Goal: Task Accomplishment & Management: Use online tool/utility

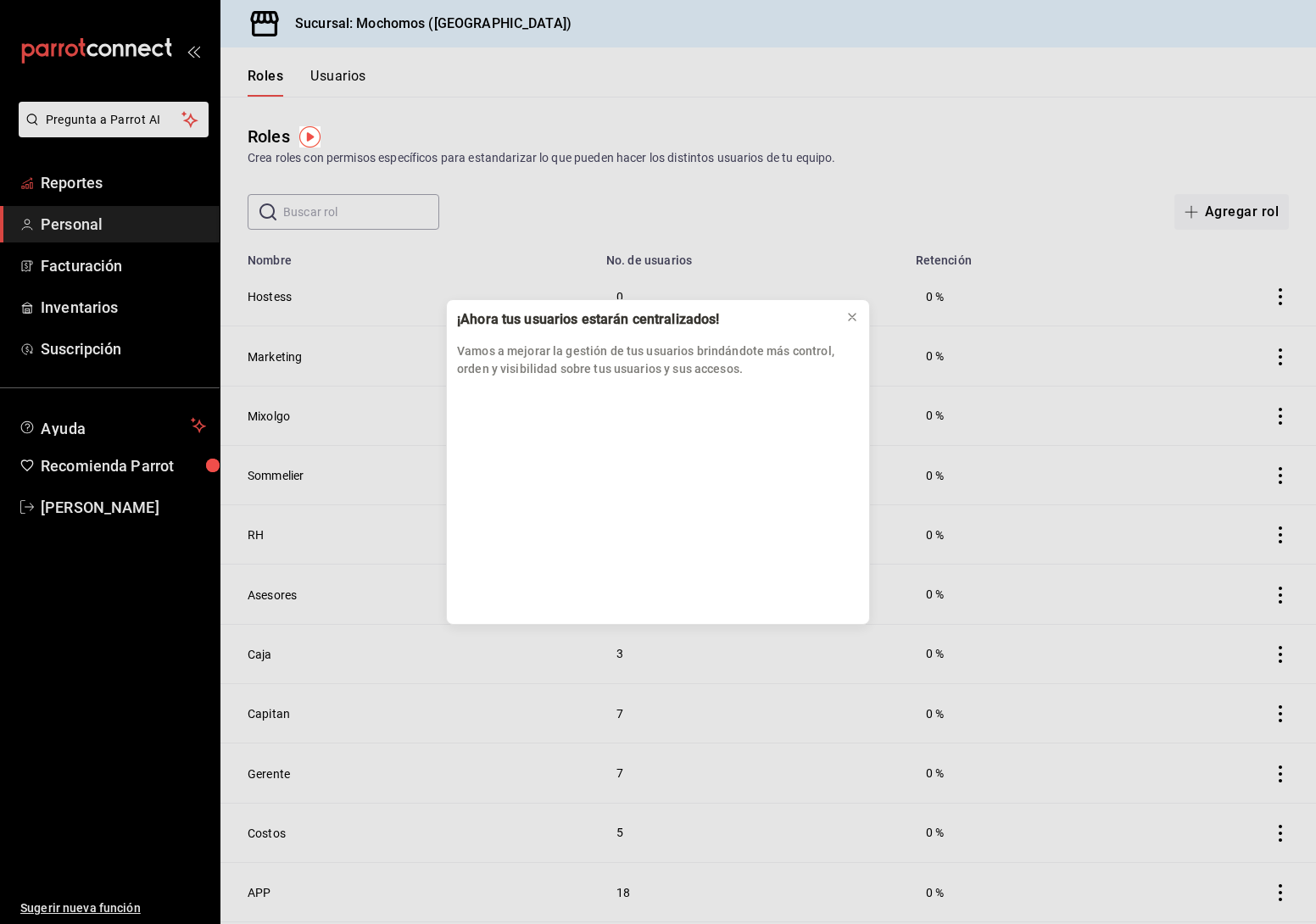
click at [80, 183] on div "¡Ahora tus usuarios estarán centralizados! Vamos a mejorar la gestión de tus us…" at bounding box center [658, 462] width 1316 height 924
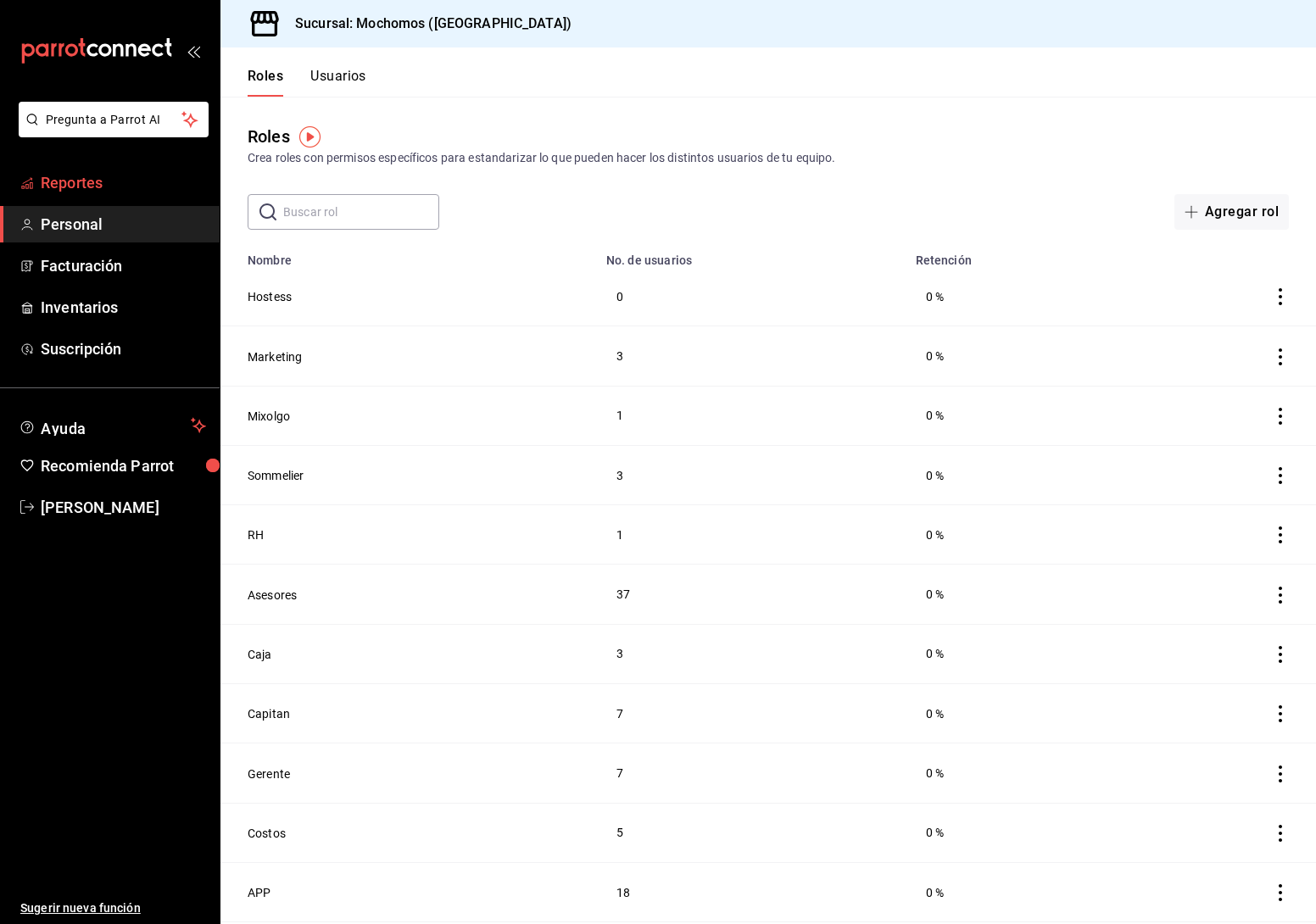
click at [102, 188] on span "Reportes" at bounding box center [123, 183] width 165 height 23
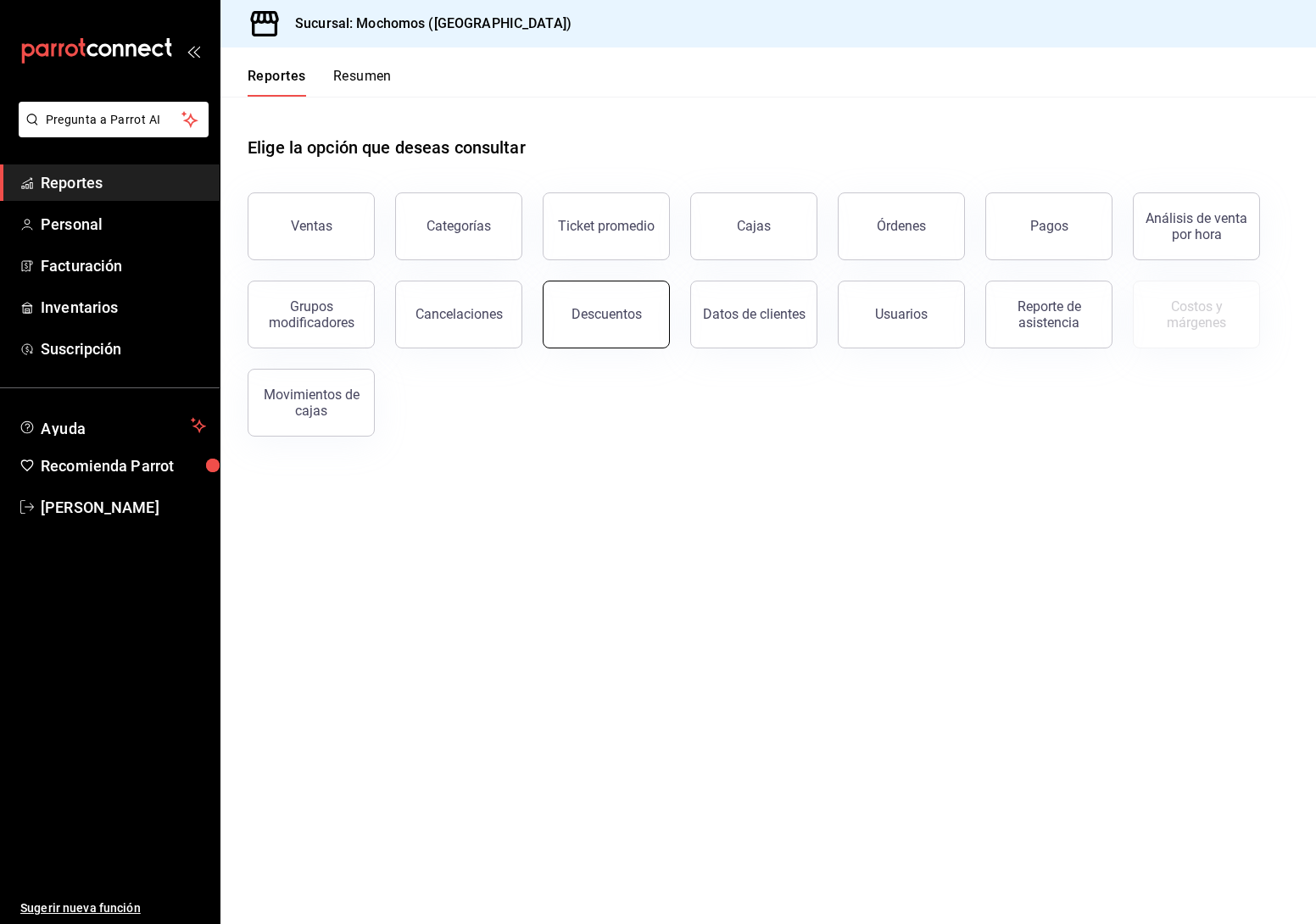
click at [634, 337] on button "Descuentos" at bounding box center [606, 314] width 127 height 68
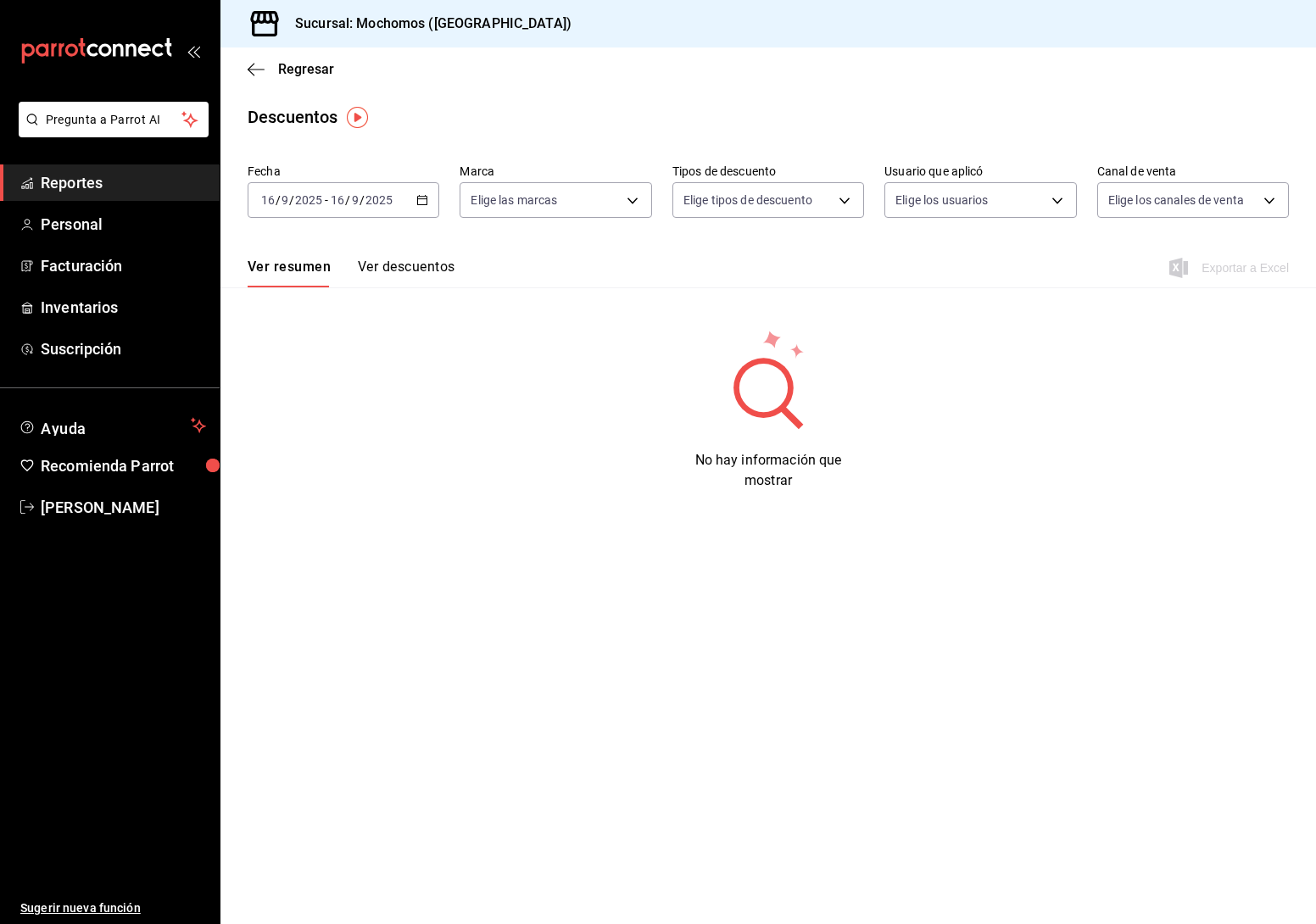
click at [108, 178] on span "Reportes" at bounding box center [123, 183] width 165 height 23
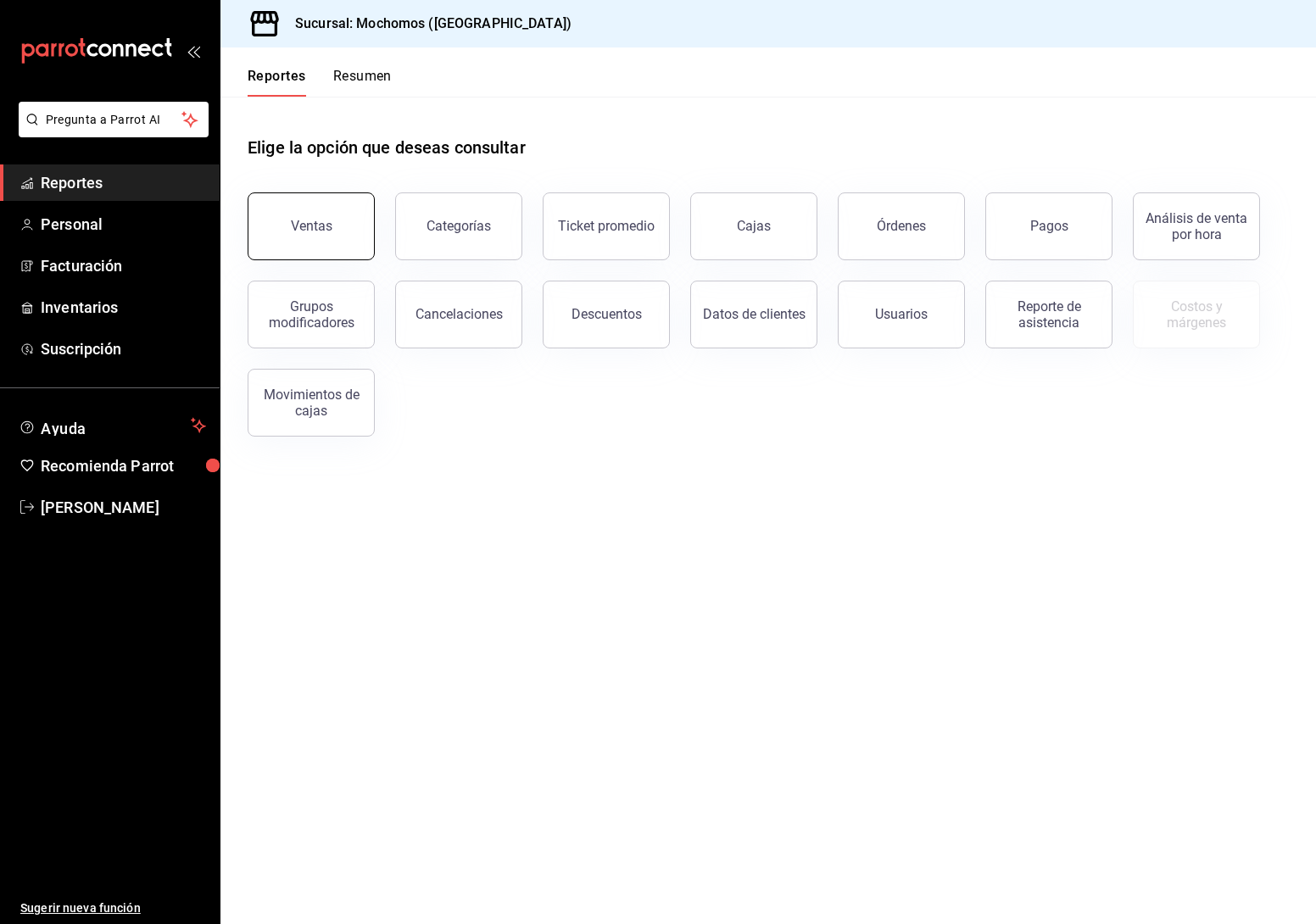
click at [332, 229] on button "Ventas" at bounding box center [311, 226] width 127 height 68
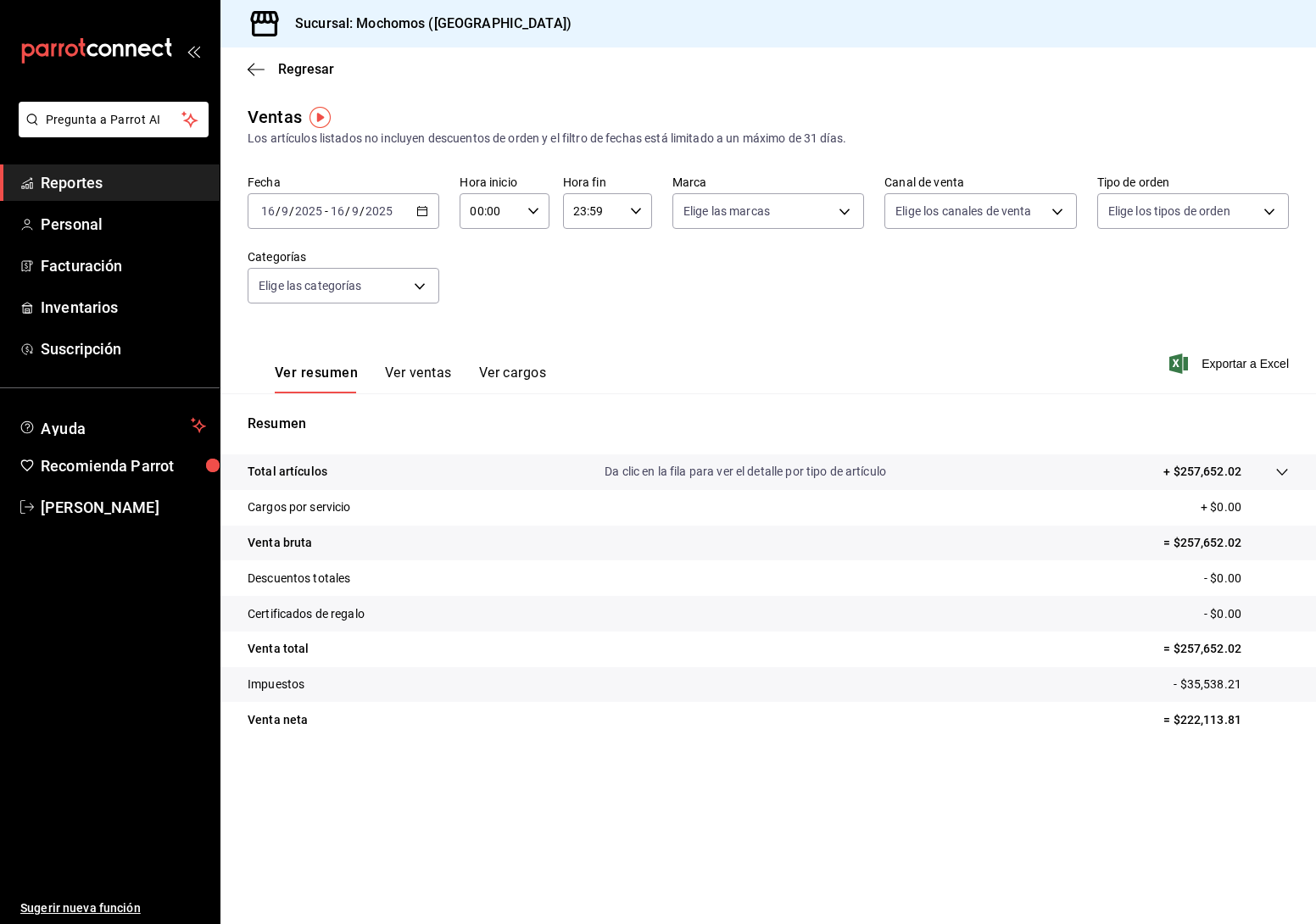
click at [426, 210] on icon "button" at bounding box center [422, 211] width 11 height 11
click at [322, 408] on span "Rango de fechas" at bounding box center [328, 415] width 132 height 18
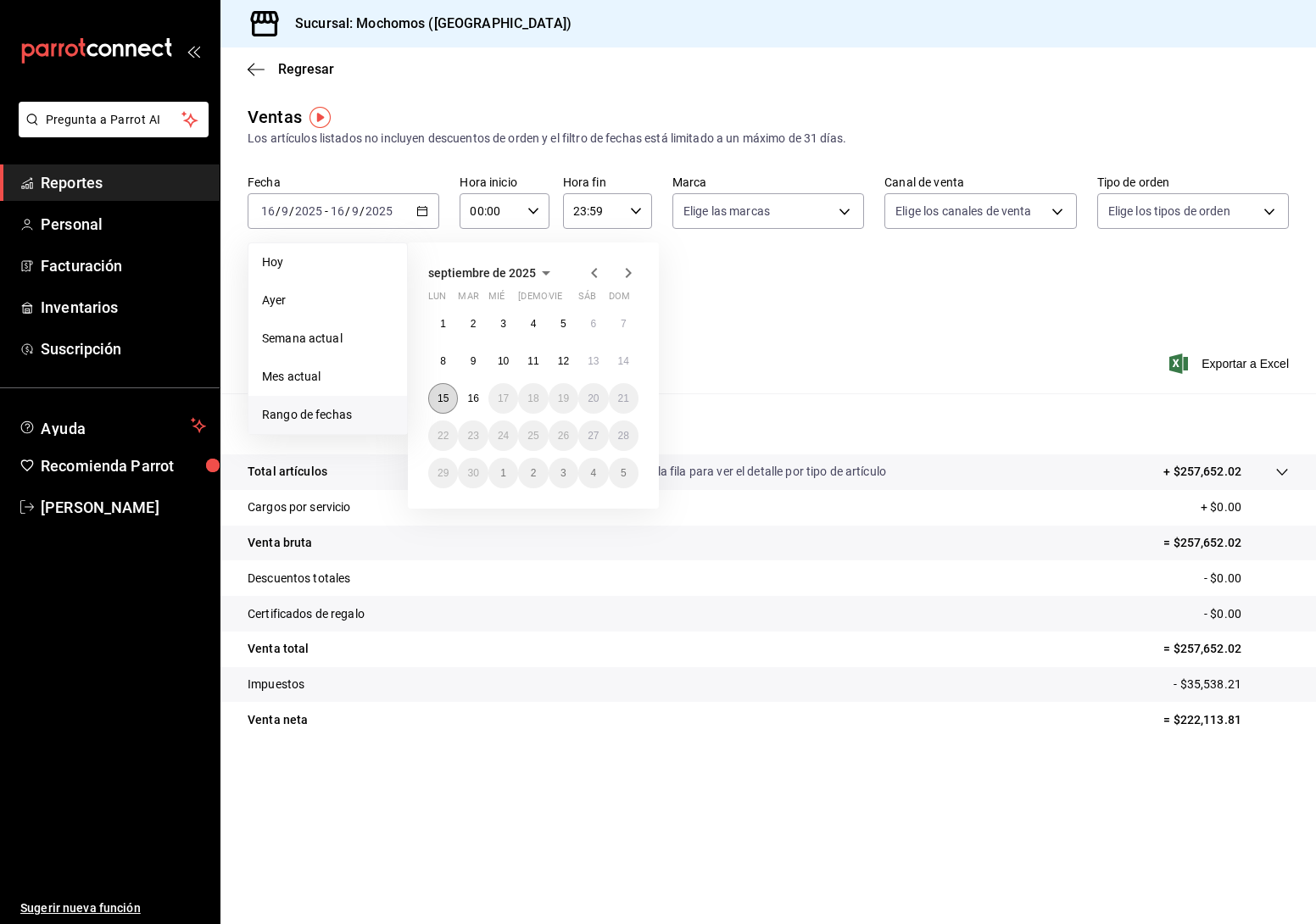
click at [439, 392] on button "15" at bounding box center [442, 399] width 30 height 31
click at [475, 392] on button "16" at bounding box center [472, 399] width 30 height 31
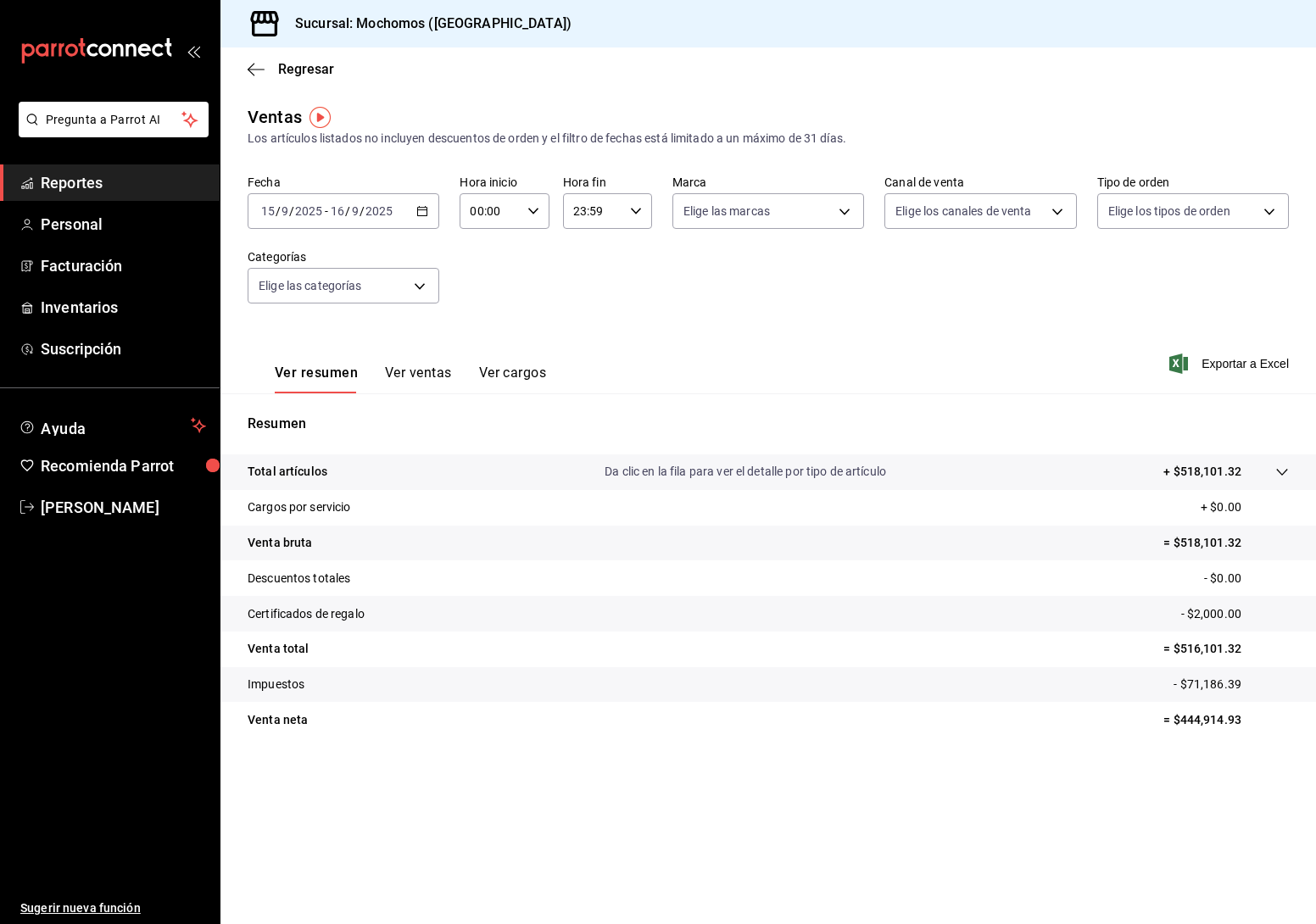
click at [541, 210] on div "00:00 Hora inicio" at bounding box center [504, 211] width 89 height 35
click at [480, 302] on button "05" at bounding box center [483, 310] width 38 height 34
type input "05:00"
click at [635, 209] on div at bounding box center [658, 462] width 1316 height 924
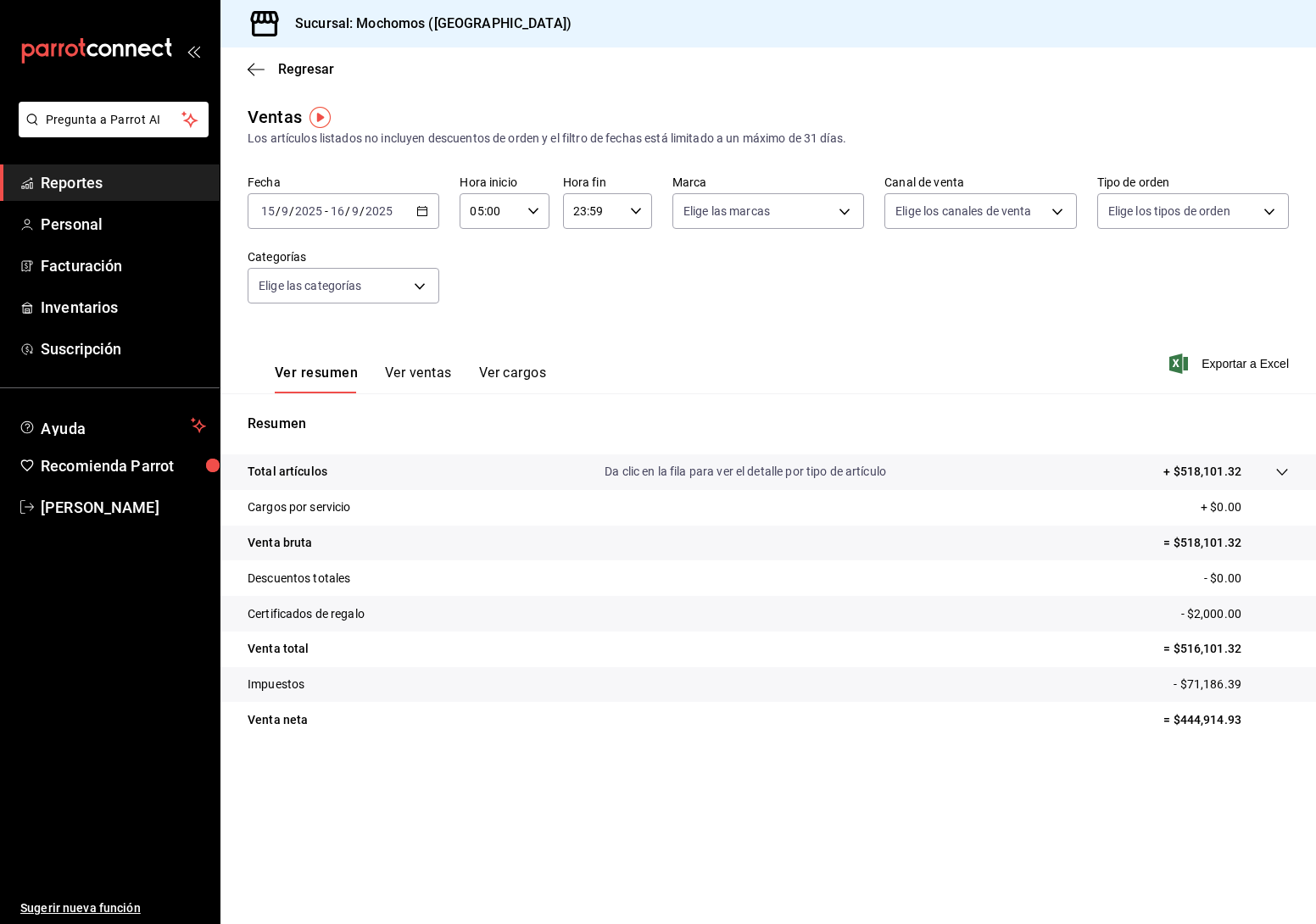
click at [635, 209] on icon "button" at bounding box center [636, 211] width 11 height 11
click at [635, 209] on div at bounding box center [658, 462] width 1316 height 924
click at [643, 218] on div "23:59 Hora fin" at bounding box center [607, 211] width 89 height 35
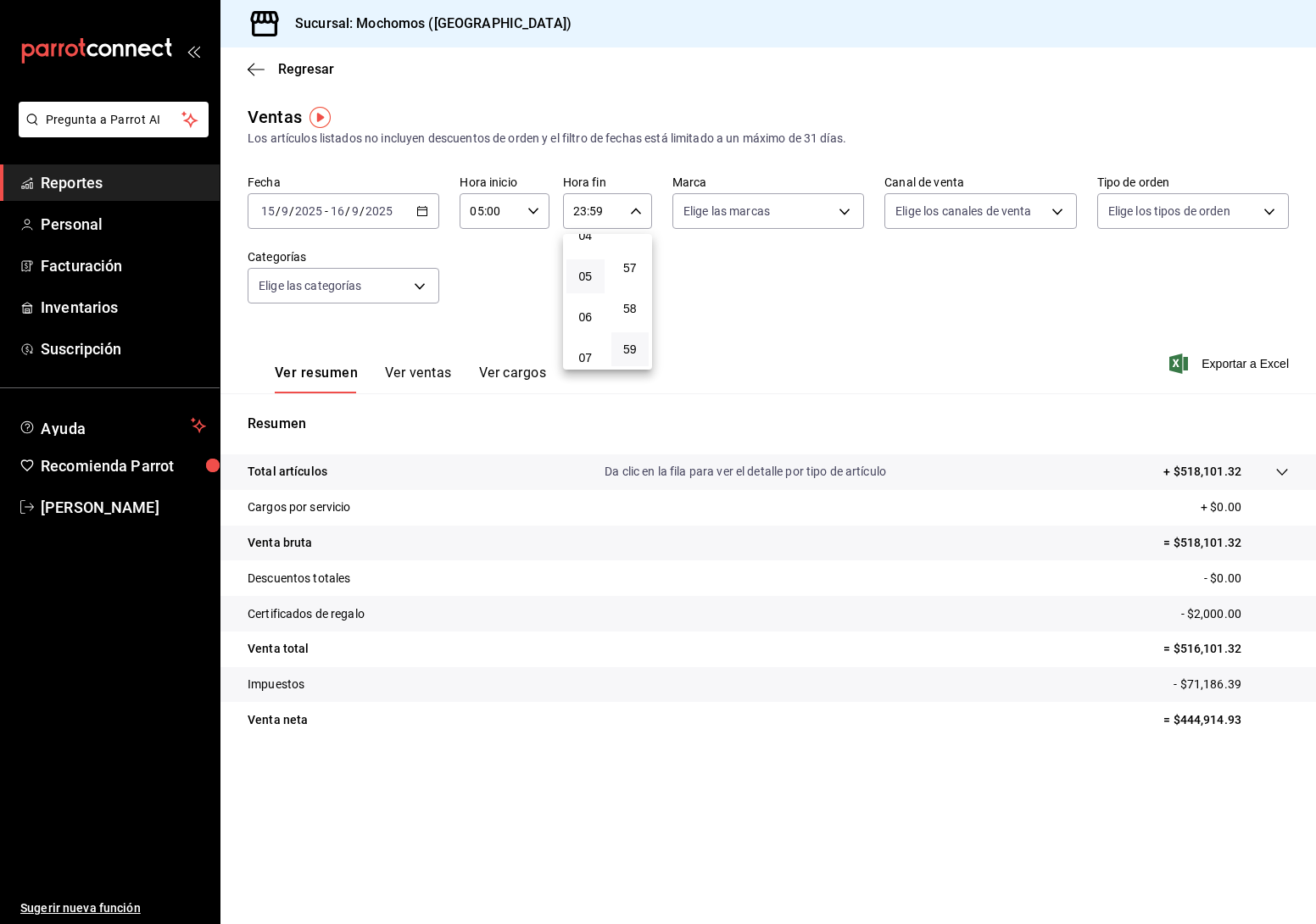
click at [585, 286] on button "05" at bounding box center [586, 277] width 38 height 34
click at [633, 261] on button "00" at bounding box center [630, 255] width 38 height 34
type input "05:00"
click at [817, 308] on div at bounding box center [658, 462] width 1316 height 924
click at [1239, 354] on span "Exportar a Excel" at bounding box center [1231, 363] width 116 height 20
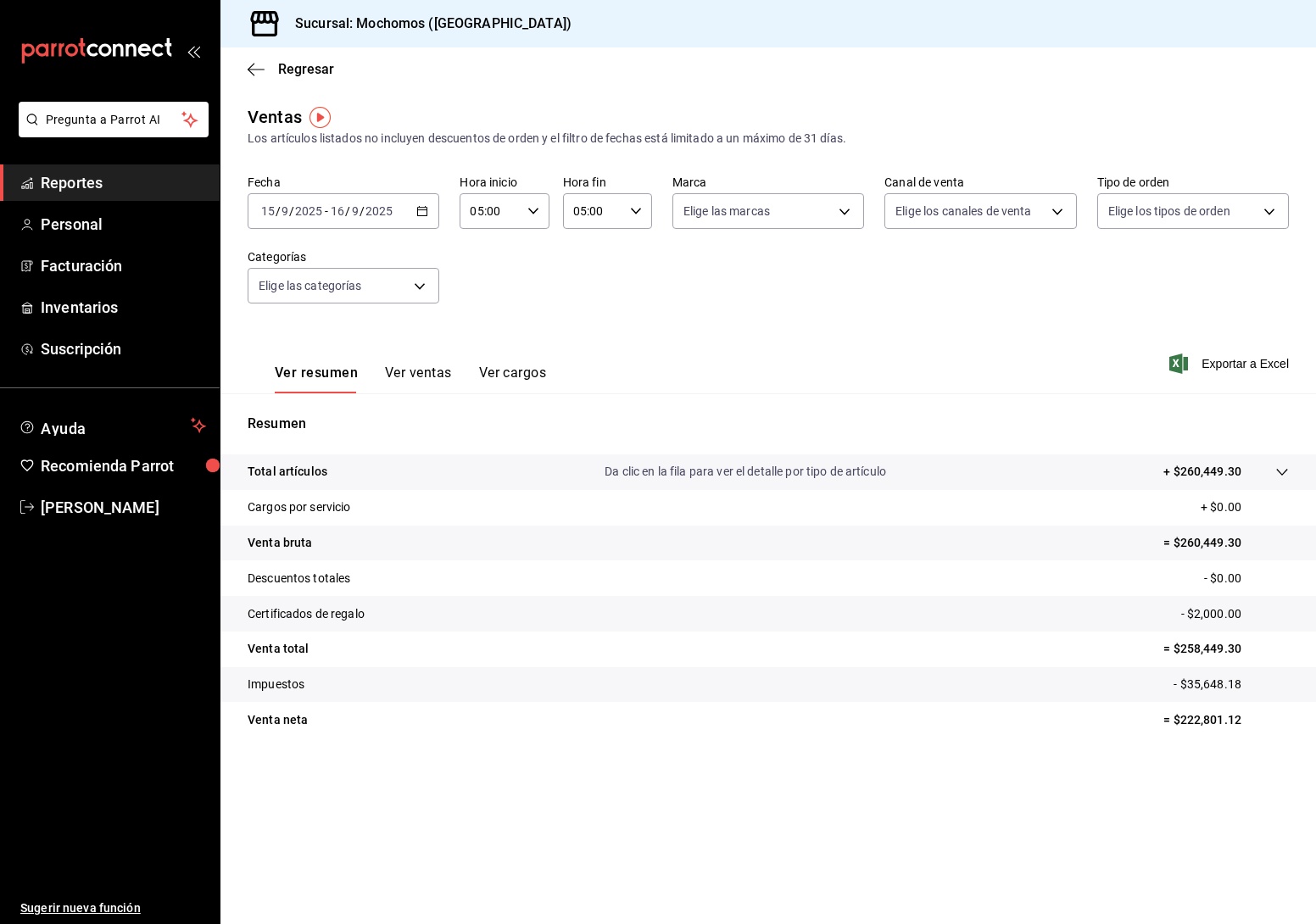
click at [434, 207] on div "[DATE] [DATE] - [DATE] [DATE]" at bounding box center [343, 211] width 192 height 35
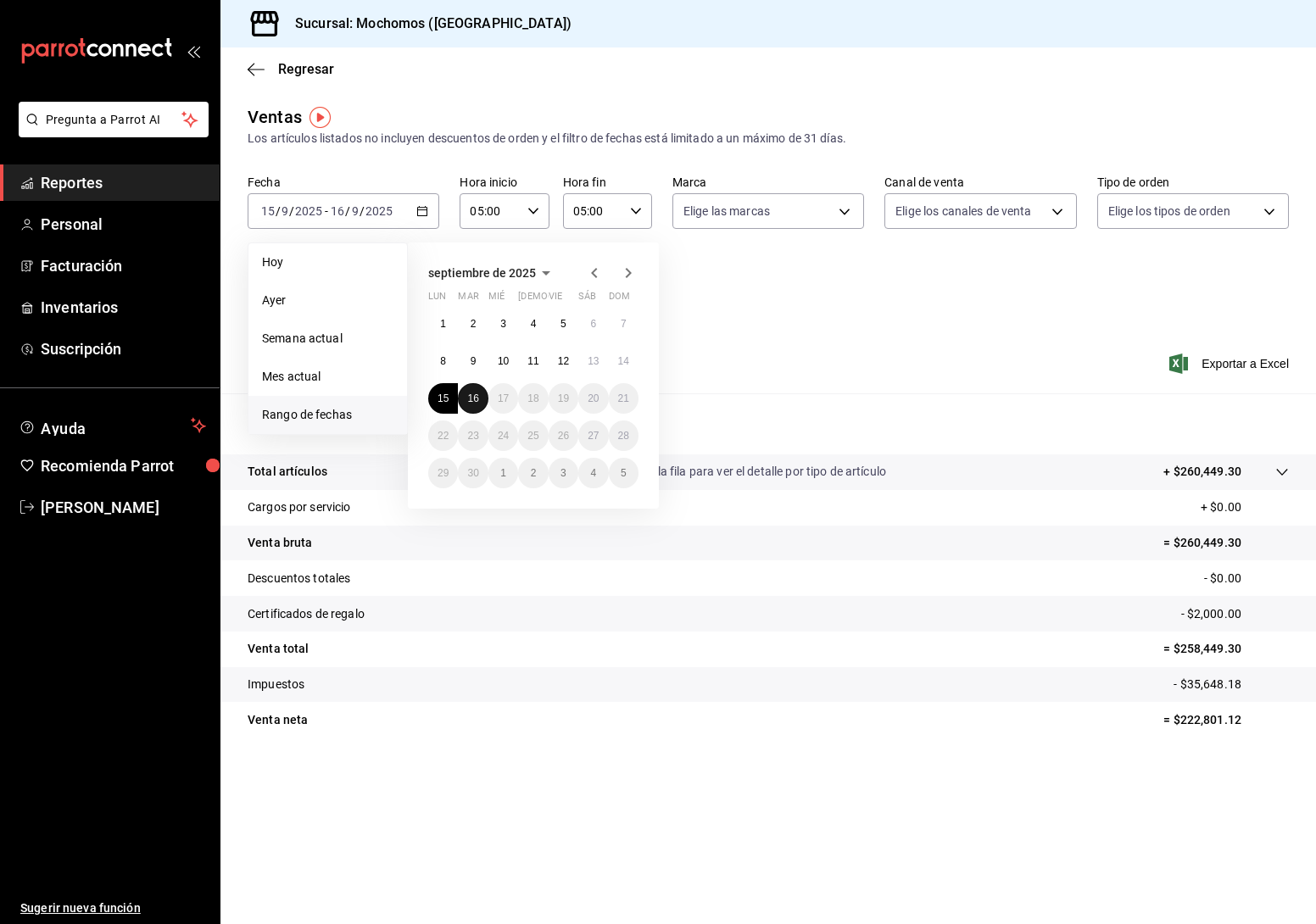
click at [472, 389] on button "16" at bounding box center [472, 399] width 30 height 31
click at [775, 355] on div "Ver resumen Ver ventas Ver cargos Exportar a Excel" at bounding box center [768, 359] width 1096 height 70
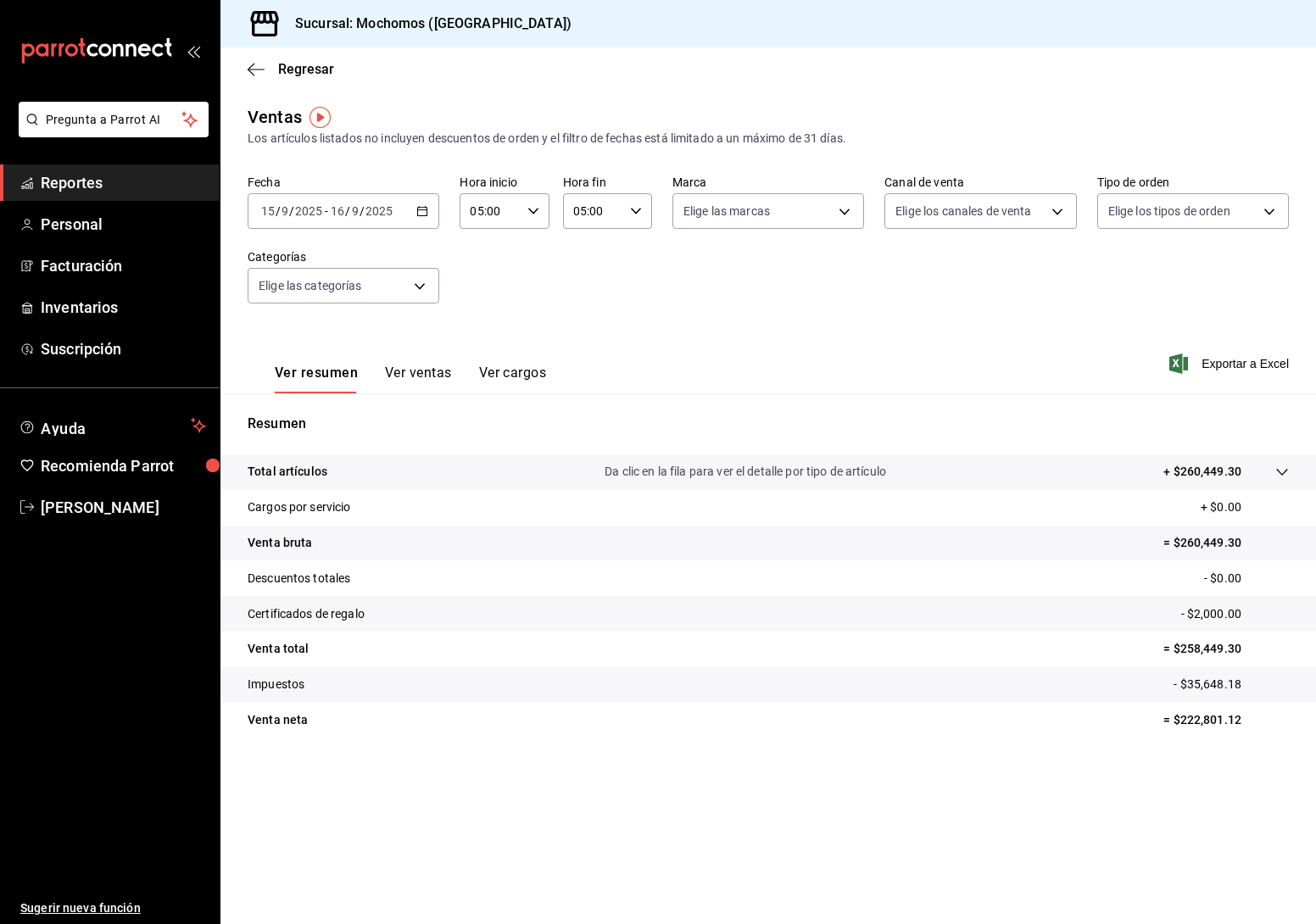
click at [422, 206] on icon "button" at bounding box center [422, 211] width 11 height 11
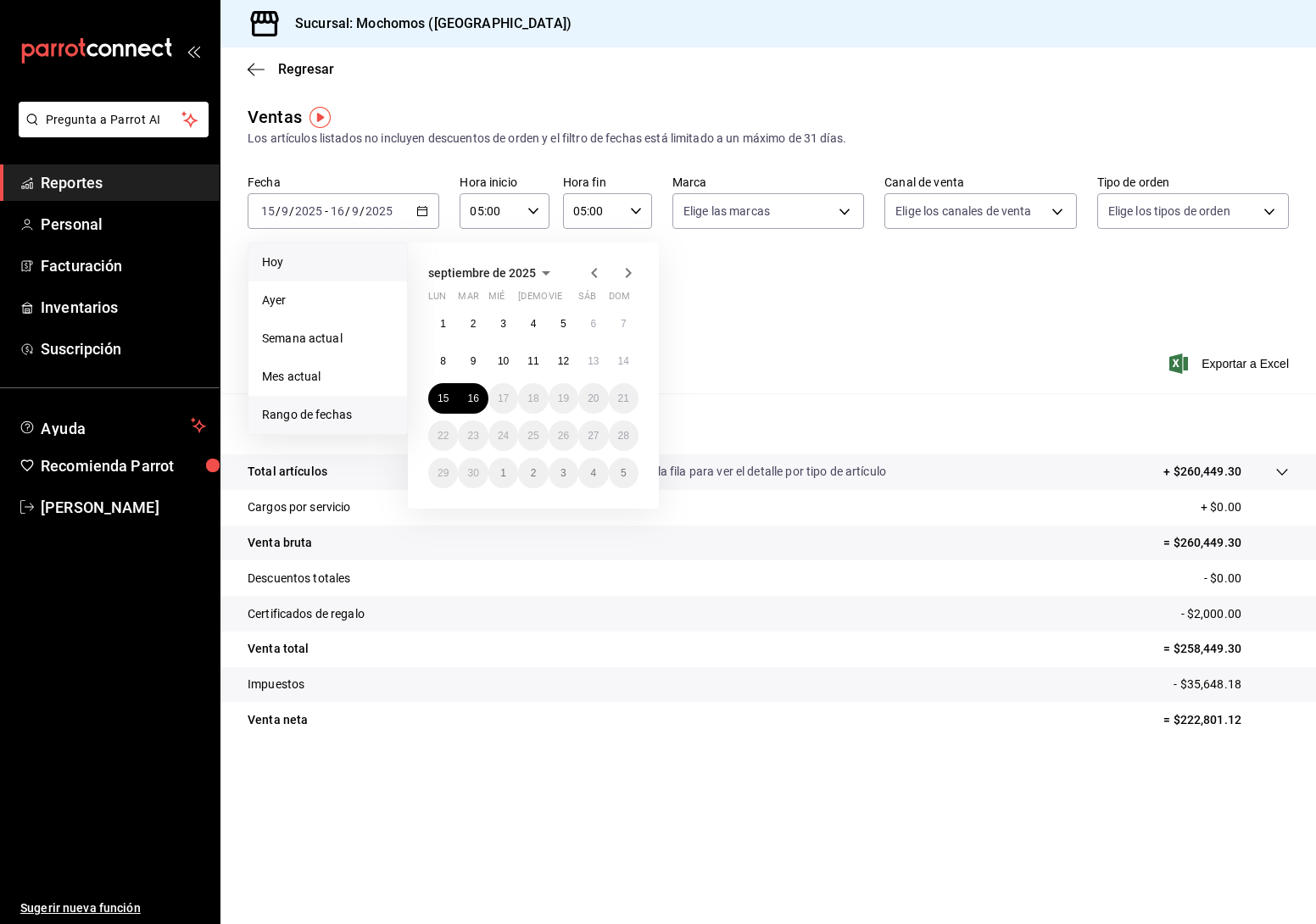
click at [348, 252] on li "Hoy" at bounding box center [328, 262] width 158 height 38
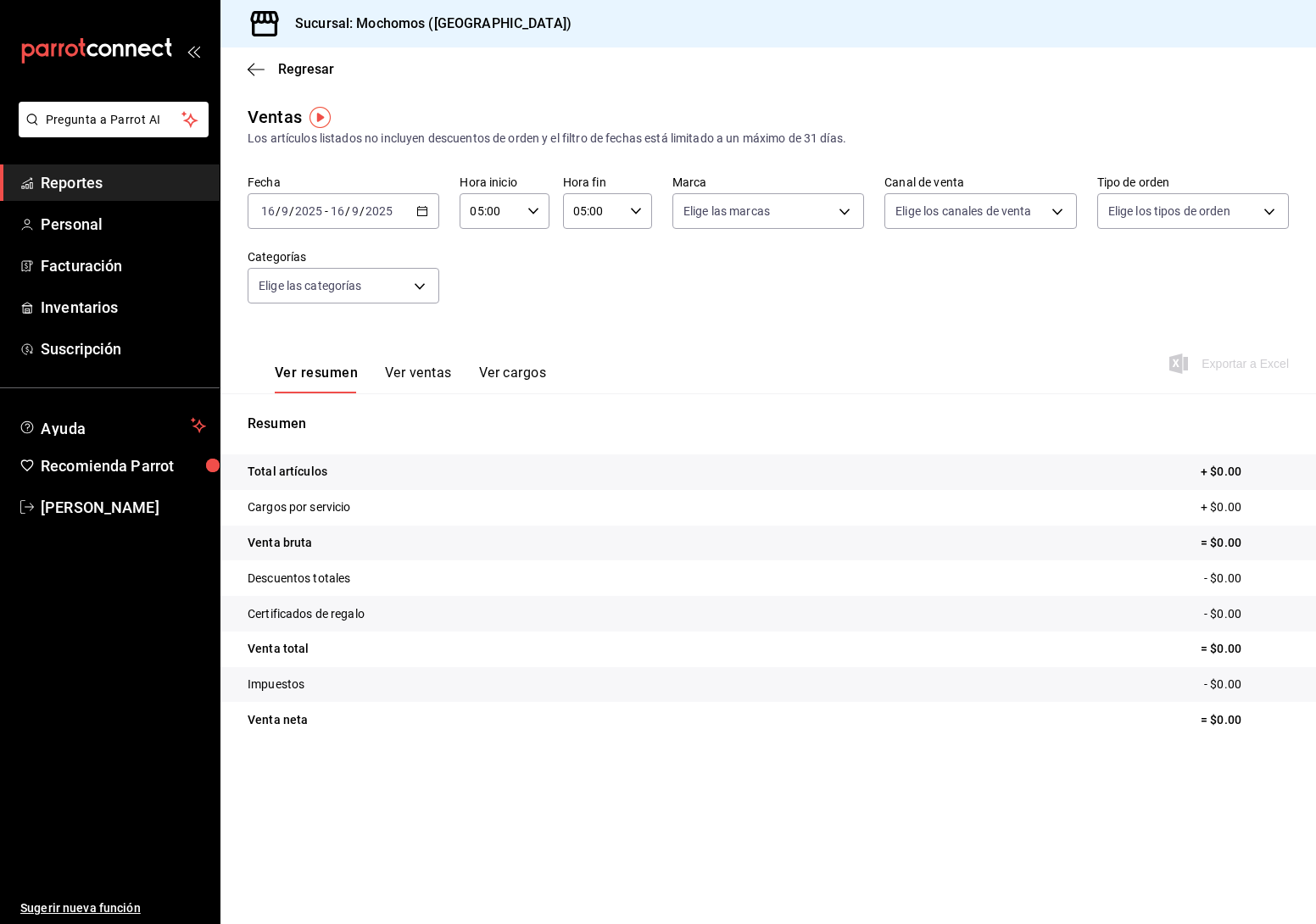
click at [423, 214] on icon "button" at bounding box center [422, 211] width 11 height 11
click at [312, 259] on span "Hoy" at bounding box center [328, 262] width 132 height 18
click at [418, 208] on \(Stroke\) "button" at bounding box center [422, 212] width 10 height 10
click at [341, 298] on span "Ayer" at bounding box center [328, 300] width 132 height 18
click at [426, 211] on \(Stroke\) "button" at bounding box center [422, 210] width 10 height 1
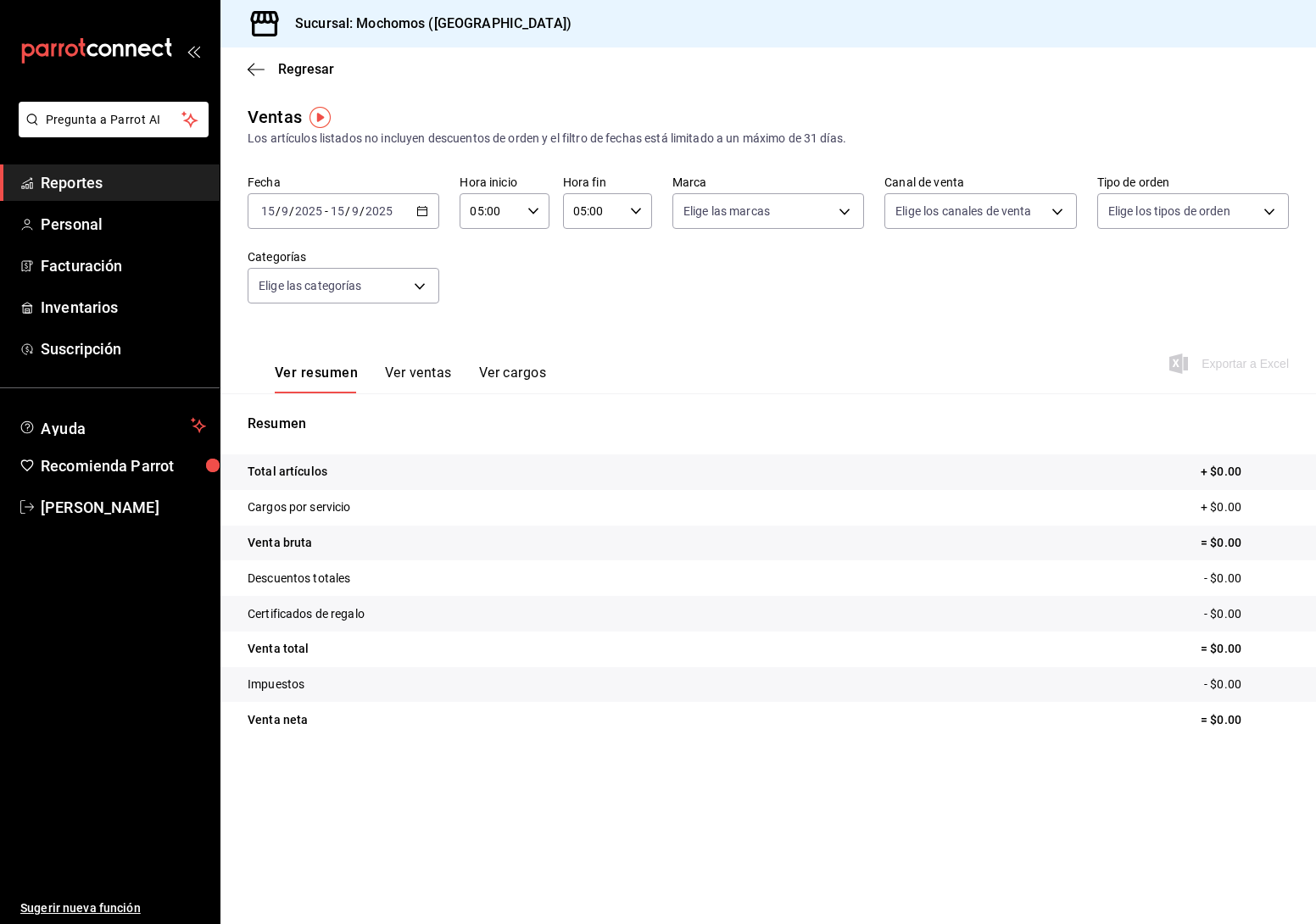
click at [551, 318] on div "Fecha [DATE] [DATE] - [DATE] [DATE] Hora inicio 05:00 Hora inicio Hora fin 05:0…" at bounding box center [769, 249] width 1041 height 150
click at [423, 204] on div "[DATE] [DATE] - [DATE] [DATE]" at bounding box center [343, 211] width 192 height 35
click at [339, 255] on span "Hoy" at bounding box center [328, 262] width 132 height 18
click at [89, 180] on span "Reportes" at bounding box center [123, 183] width 165 height 23
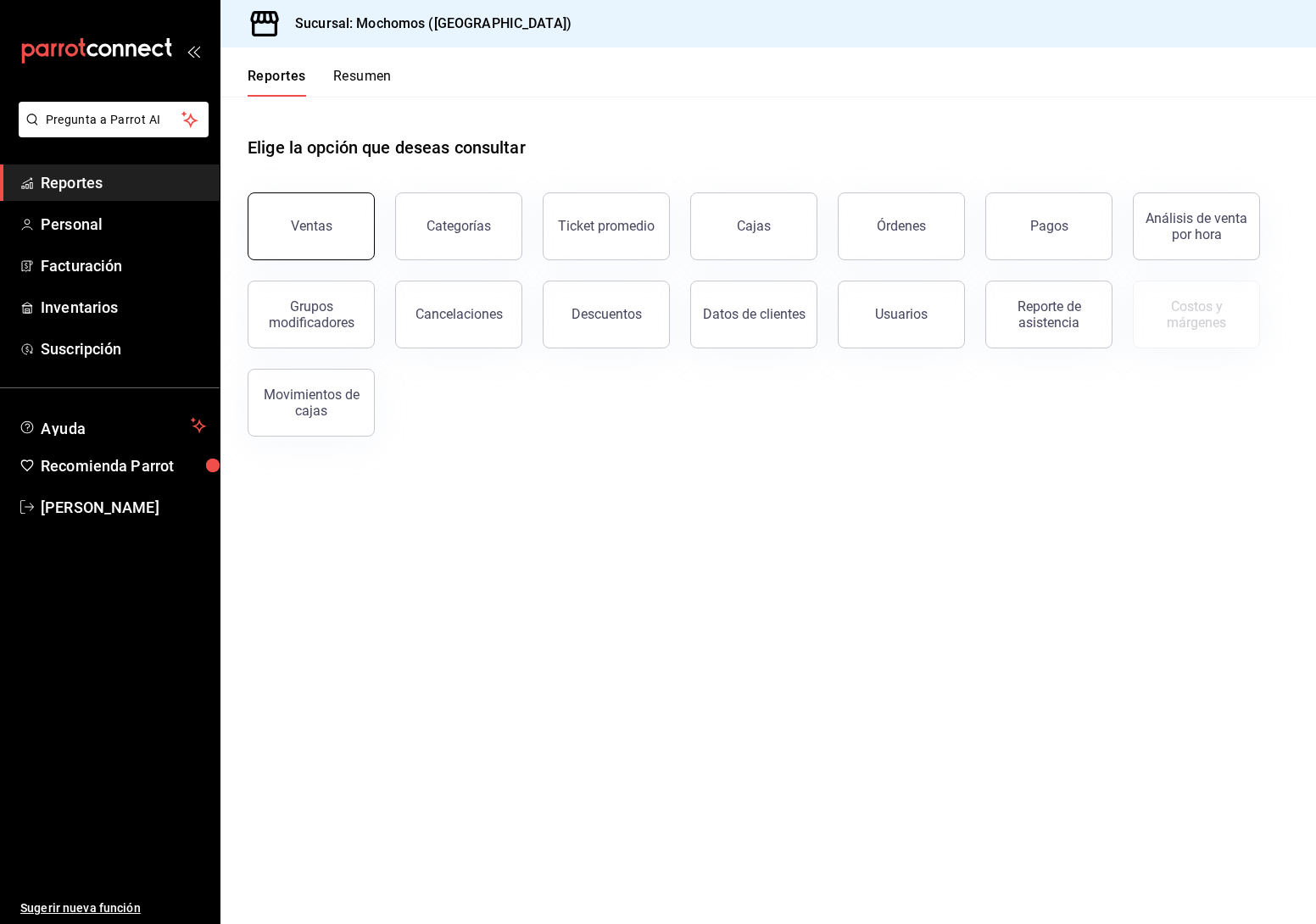
click at [362, 244] on button "Ventas" at bounding box center [311, 226] width 127 height 68
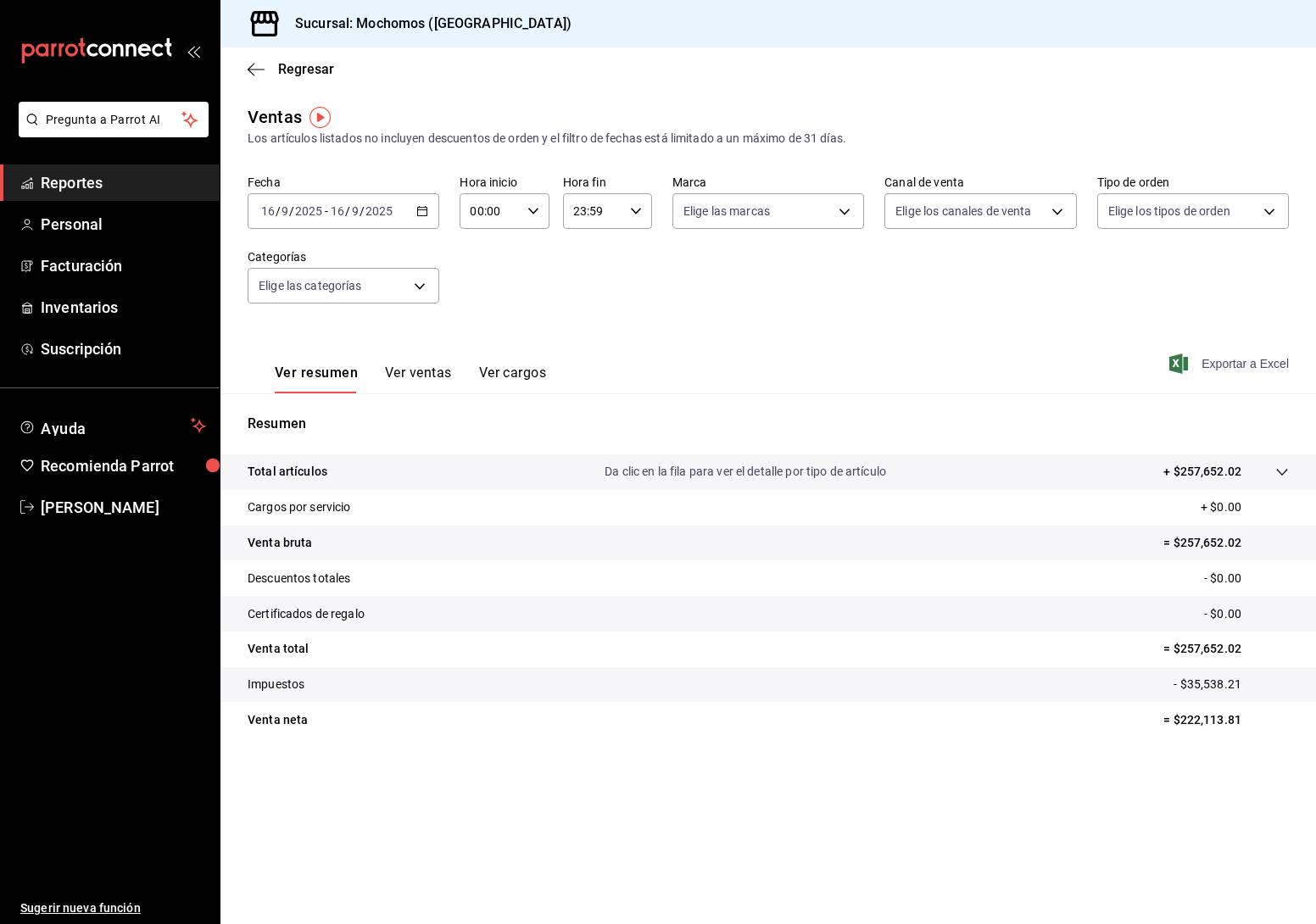
click at [1237, 368] on span "Exportar a Excel" at bounding box center [1231, 363] width 116 height 20
